Goal: Find specific page/section: Find specific page/section

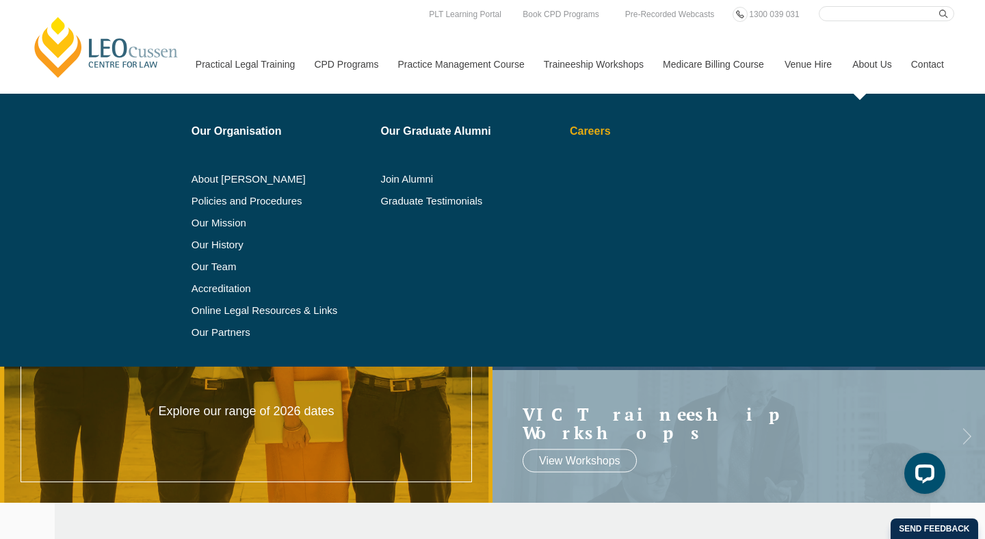
click at [590, 132] on link "Careers" at bounding box center [647, 131] width 155 height 11
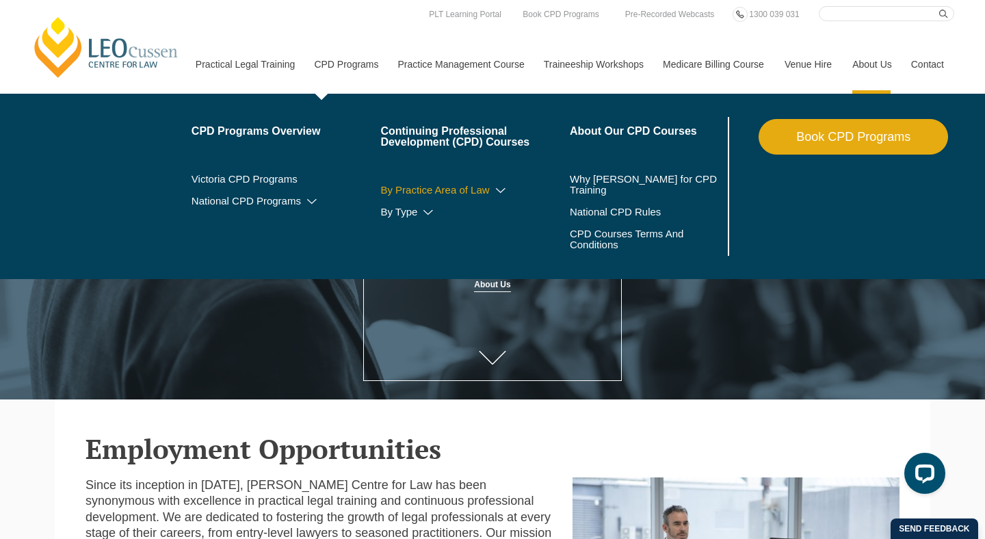
click at [494, 190] on icon at bounding box center [501, 191] width 14 height 10
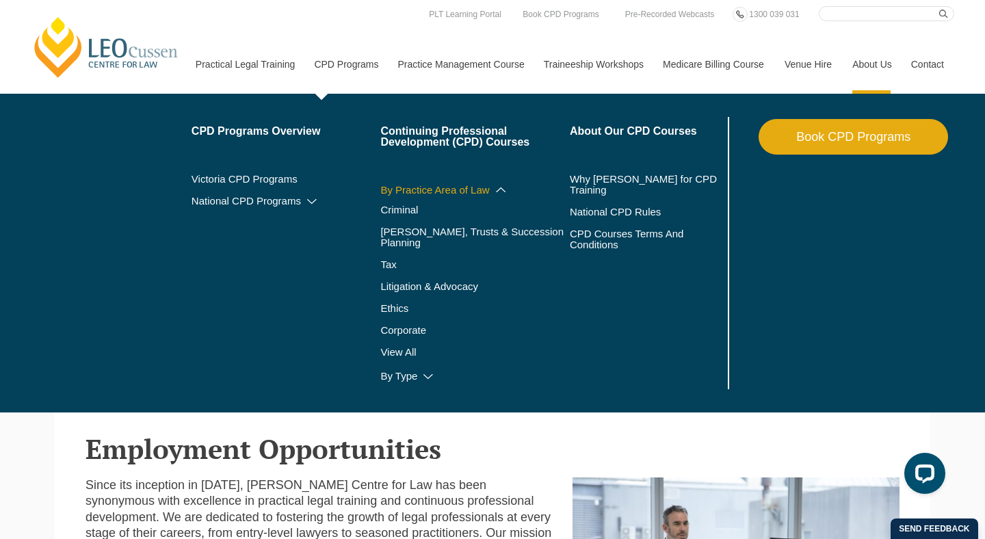
click at [494, 190] on icon at bounding box center [501, 190] width 14 height 10
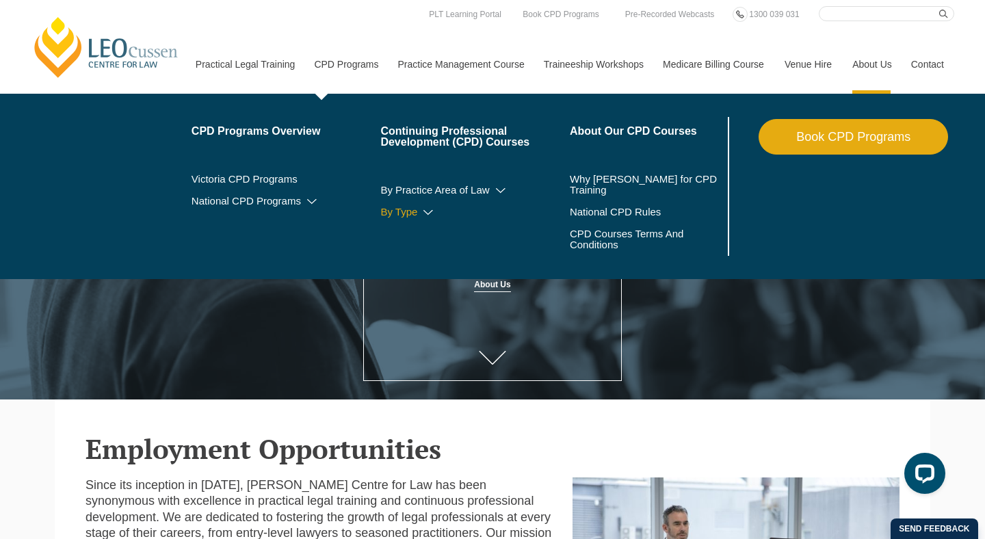
click at [421, 213] on icon at bounding box center [428, 213] width 14 height 10
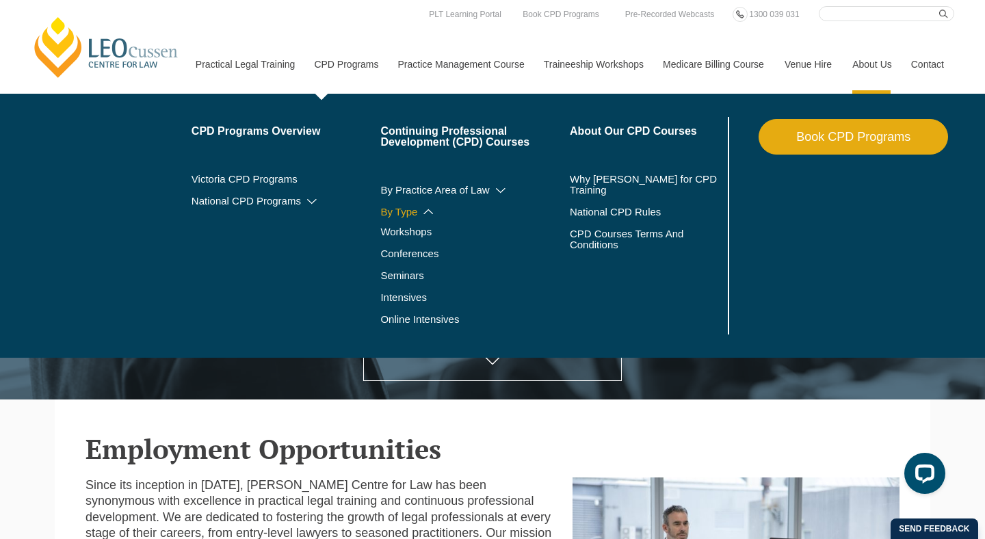
click at [421, 213] on icon at bounding box center [428, 212] width 14 height 10
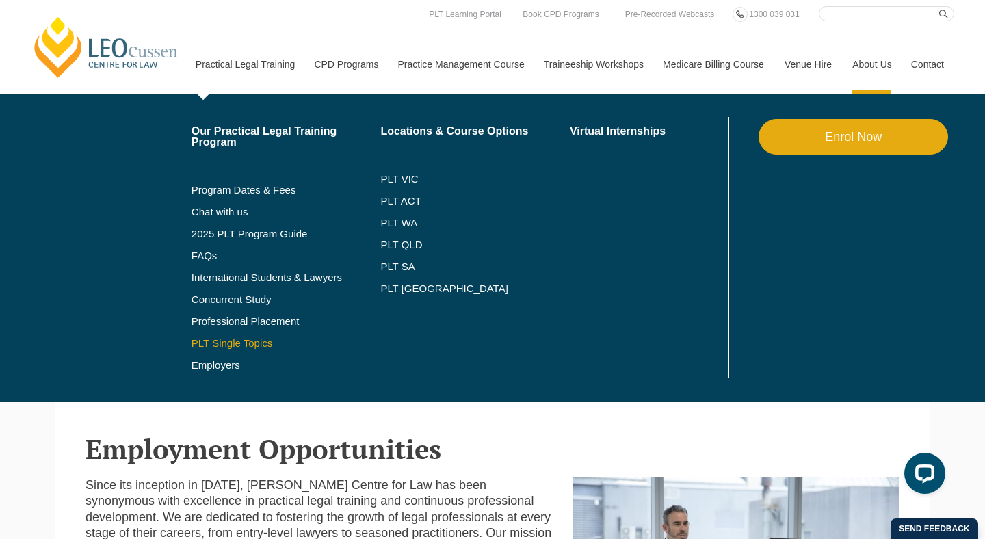
click at [212, 343] on link "PLT Single Topics" at bounding box center [285, 343] width 189 height 11
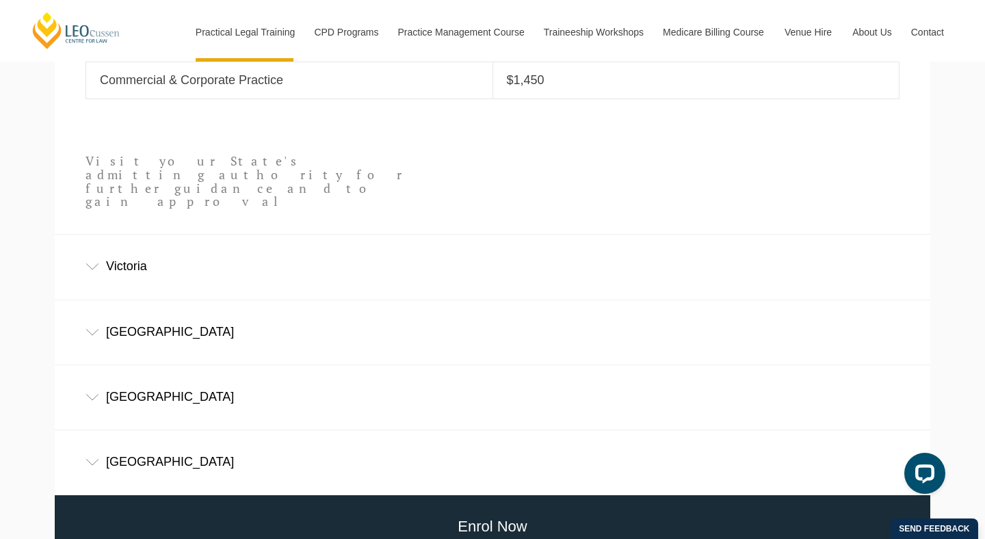
scroll to position [789, 0]
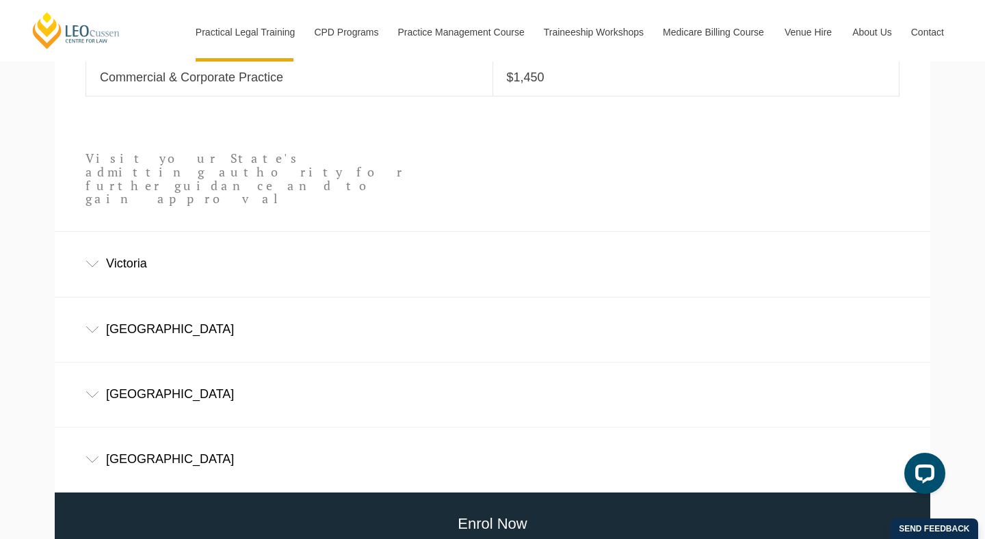
click at [100, 236] on div "Victoria" at bounding box center [492, 264] width 875 height 64
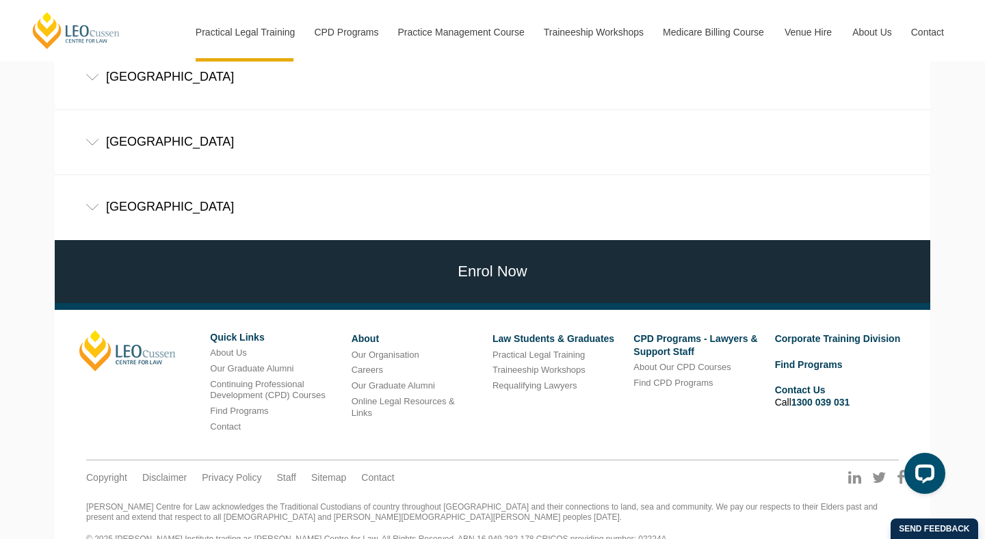
scroll to position [0, 0]
